Goal: Complete application form: Complete application form

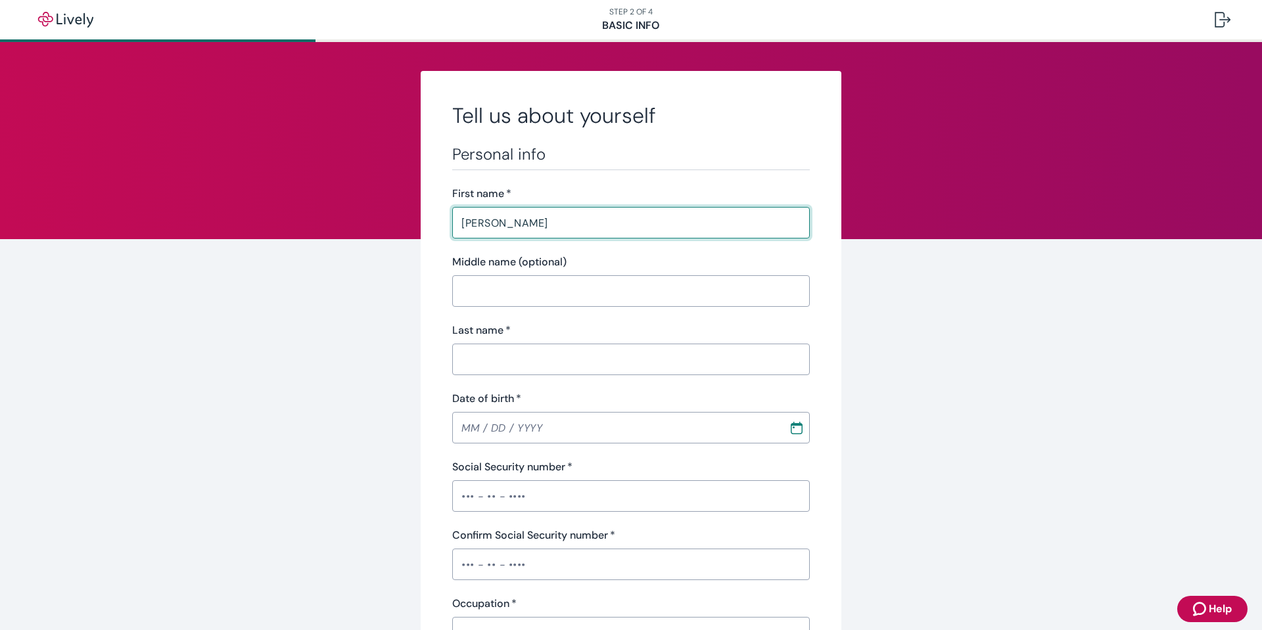
type input "[PERSON_NAME]"
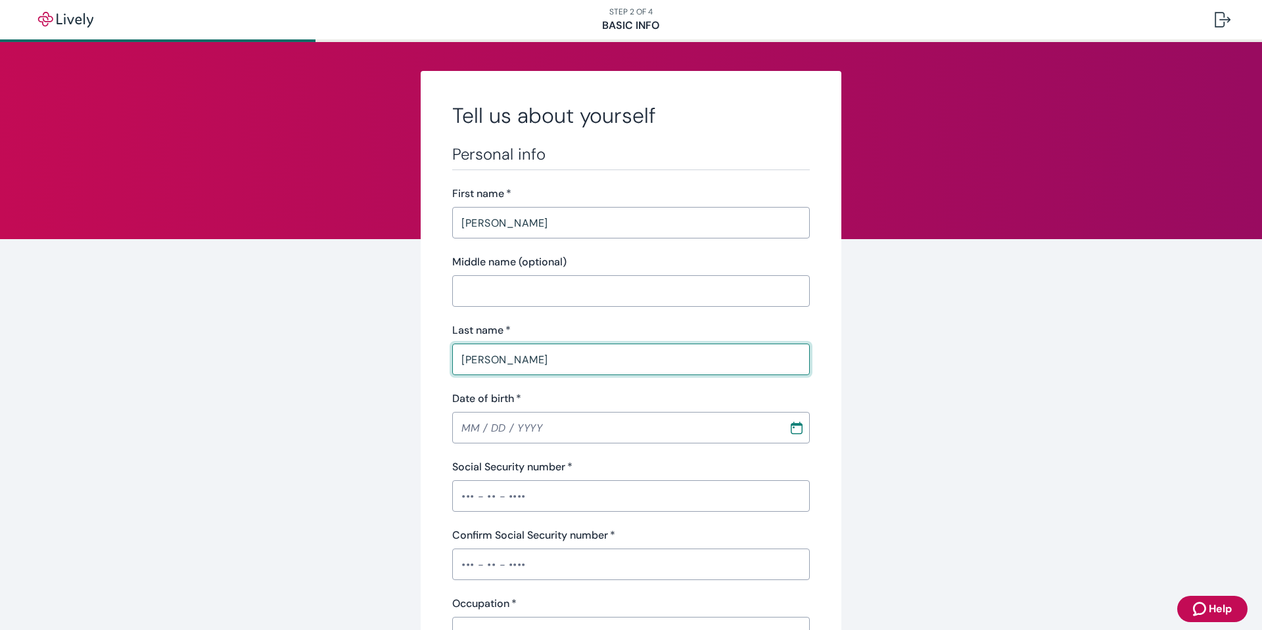
type input "[PERSON_NAME]"
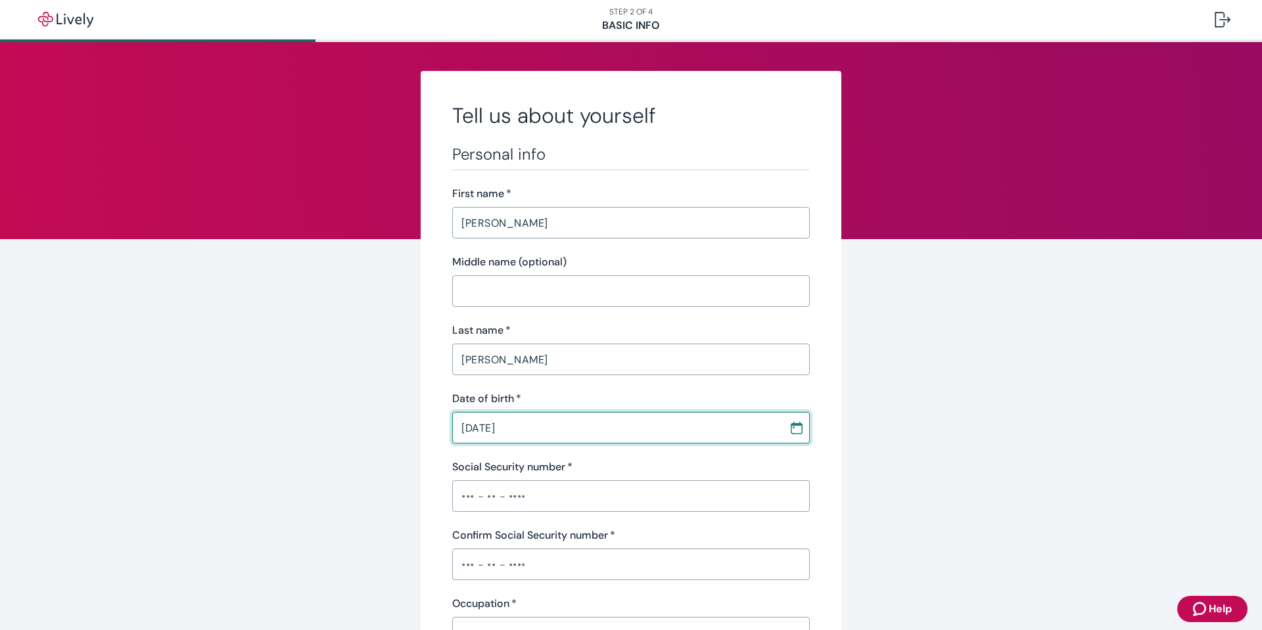
type input "[DATE]"
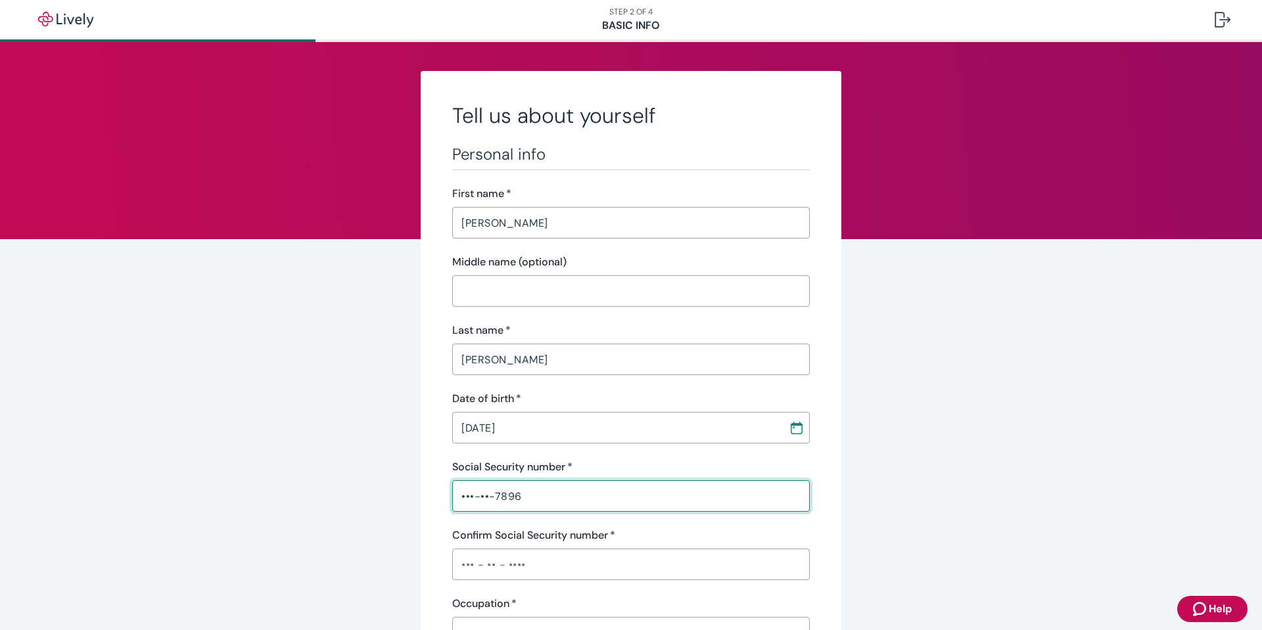
type input "•••-••-7896"
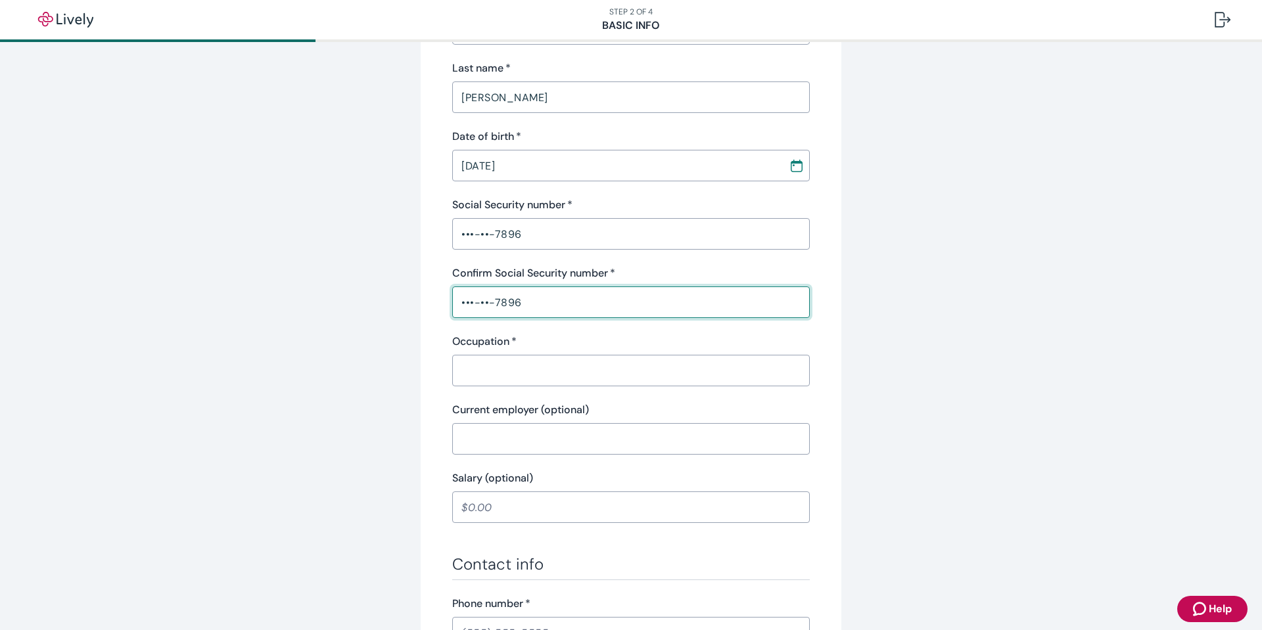
scroll to position [263, 0]
type input "•••-••-7896"
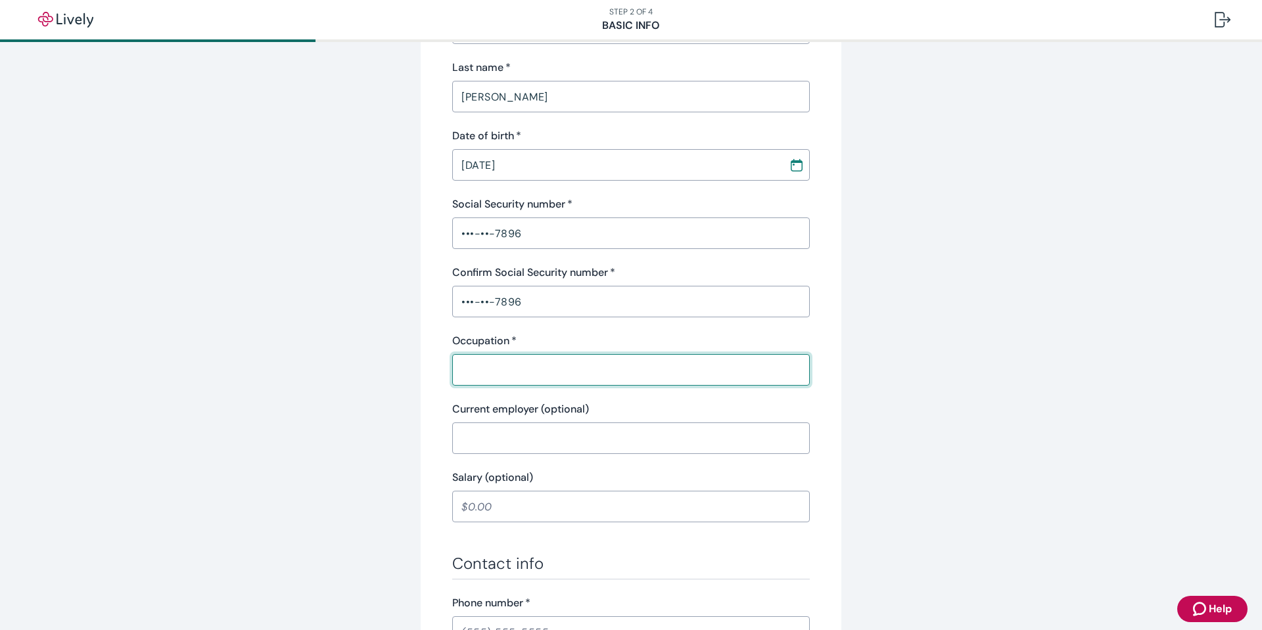
click at [771, 367] on input "Occupation   *" at bounding box center [631, 370] width 358 height 26
type input "retired"
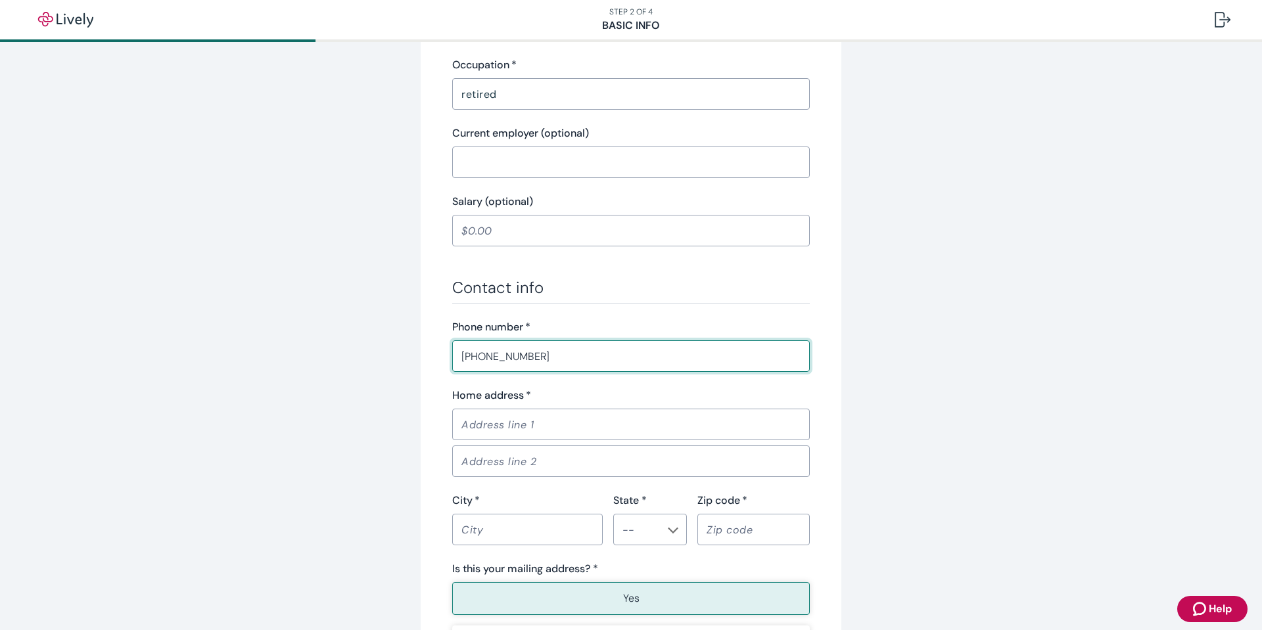
scroll to position [607, 0]
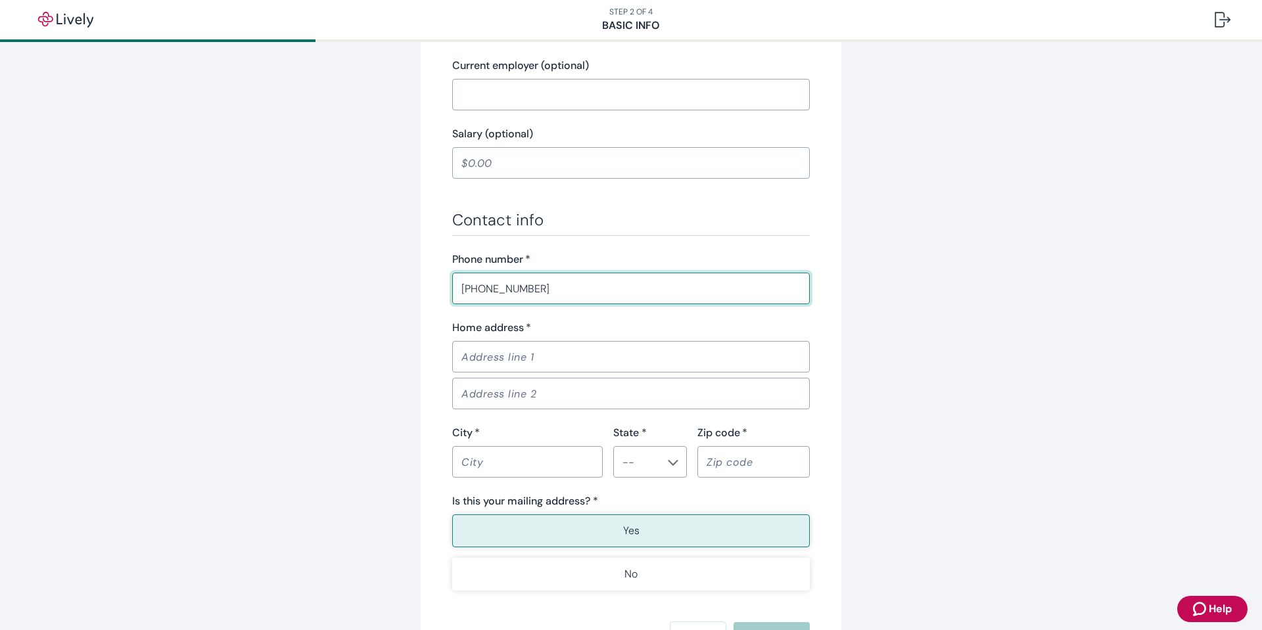
type input "[PHONE_NUMBER]"
click at [632, 360] on input "Home address   *" at bounding box center [631, 357] width 358 height 26
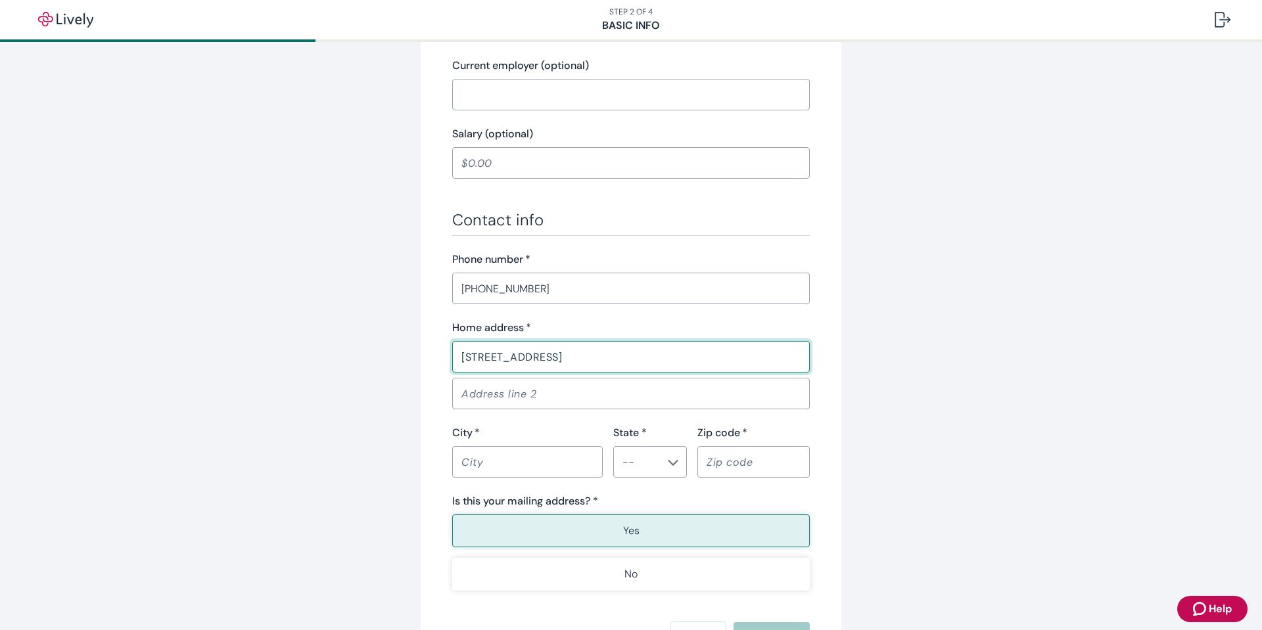
type input "[STREET_ADDRESS]"
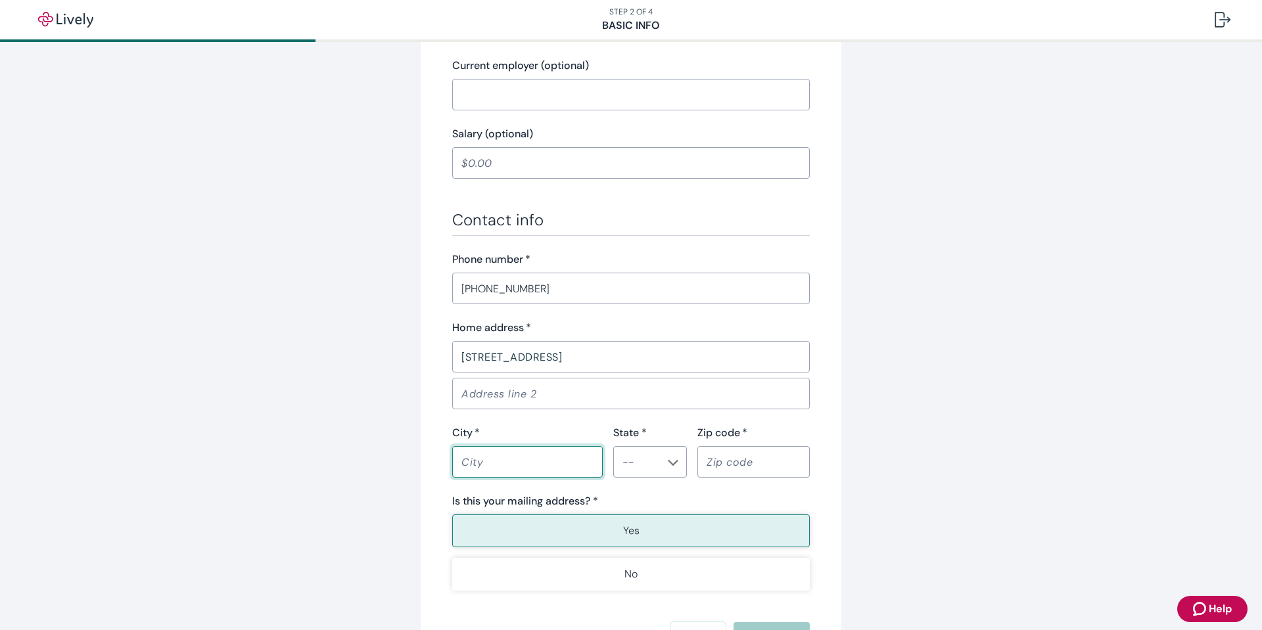
type input "a"
type input "waverly"
type input "MN"
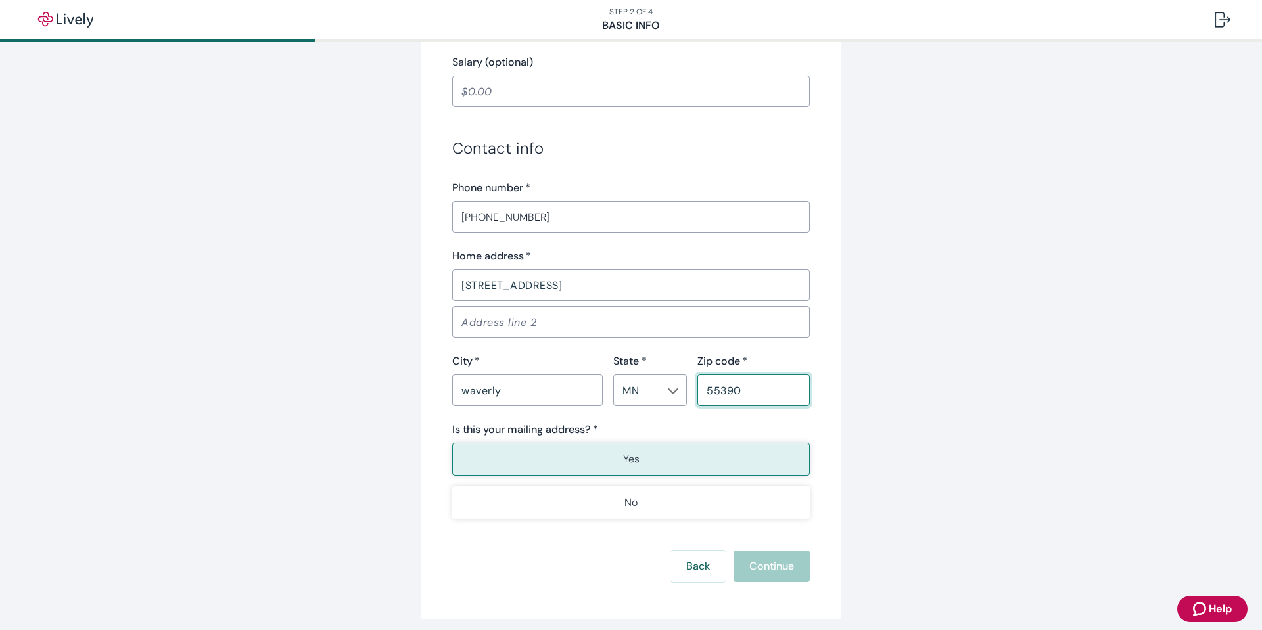
scroll to position [730, 0]
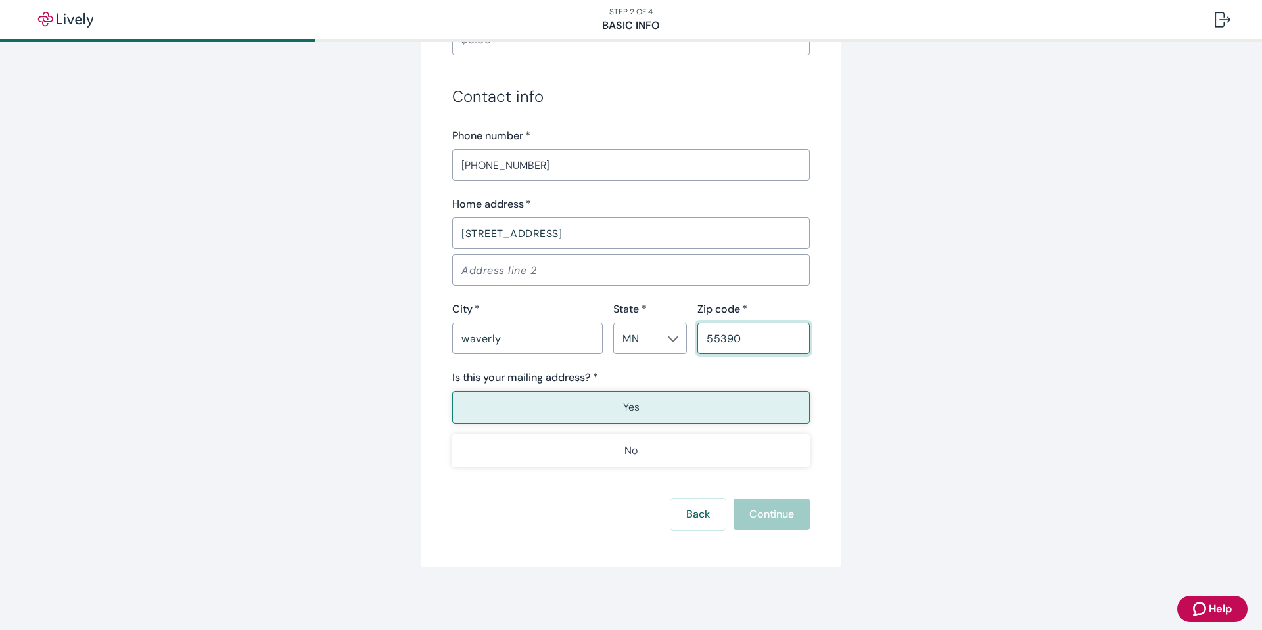
type input "55390"
click at [581, 416] on button "Yes" at bounding box center [631, 407] width 358 height 33
click at [763, 515] on button "Continue" at bounding box center [772, 515] width 76 height 32
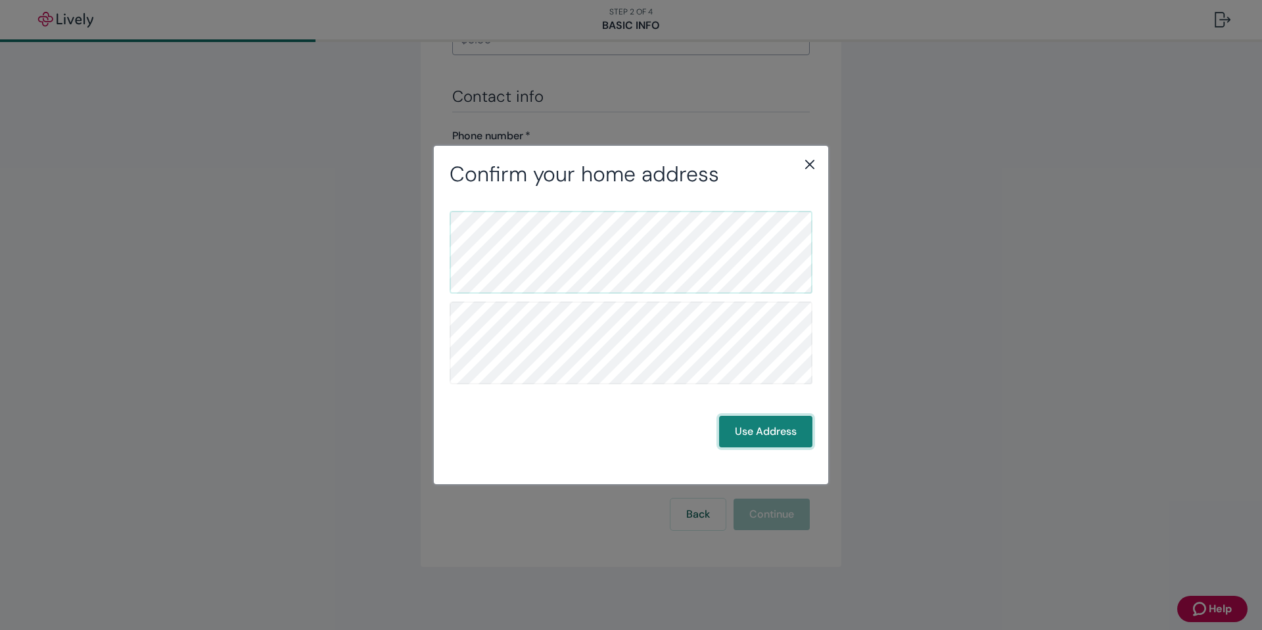
click at [776, 430] on button "Use Address" at bounding box center [765, 432] width 93 height 32
click at [781, 423] on button "Use Address" at bounding box center [765, 432] width 93 height 32
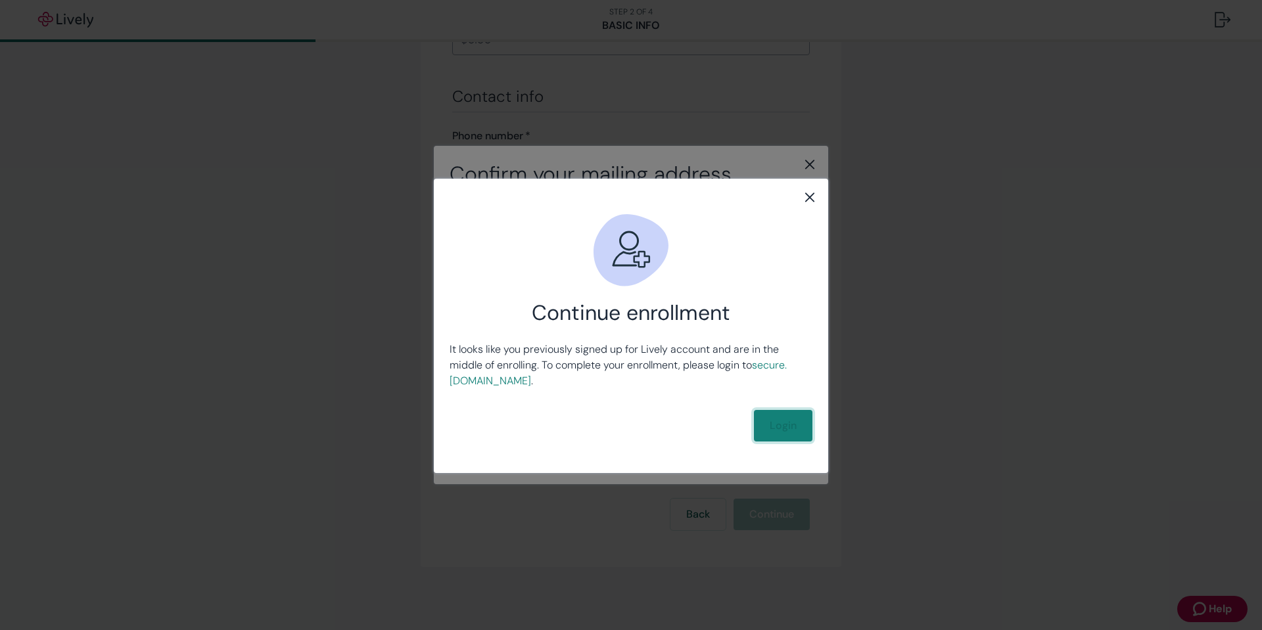
click at [785, 421] on link "Login" at bounding box center [783, 426] width 59 height 32
